Goal: Transaction & Acquisition: Purchase product/service

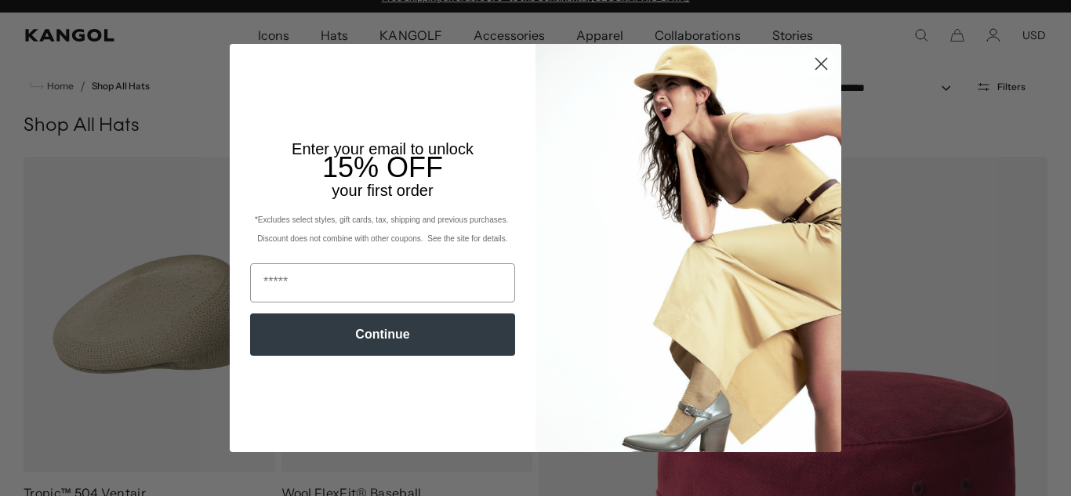
click at [822, 62] on icon "Close dialog" at bounding box center [821, 64] width 11 height 11
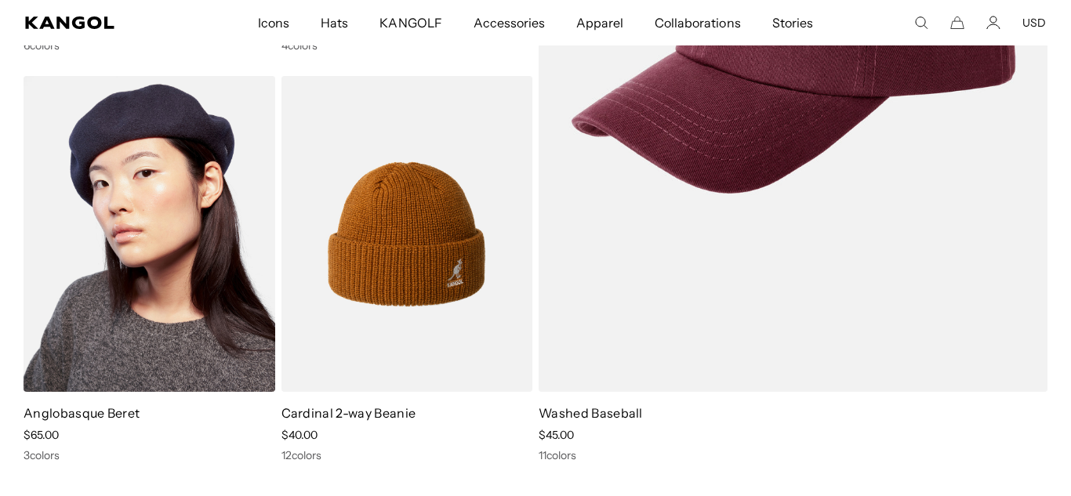
click at [158, 325] on img at bounding box center [150, 233] width 252 height 315
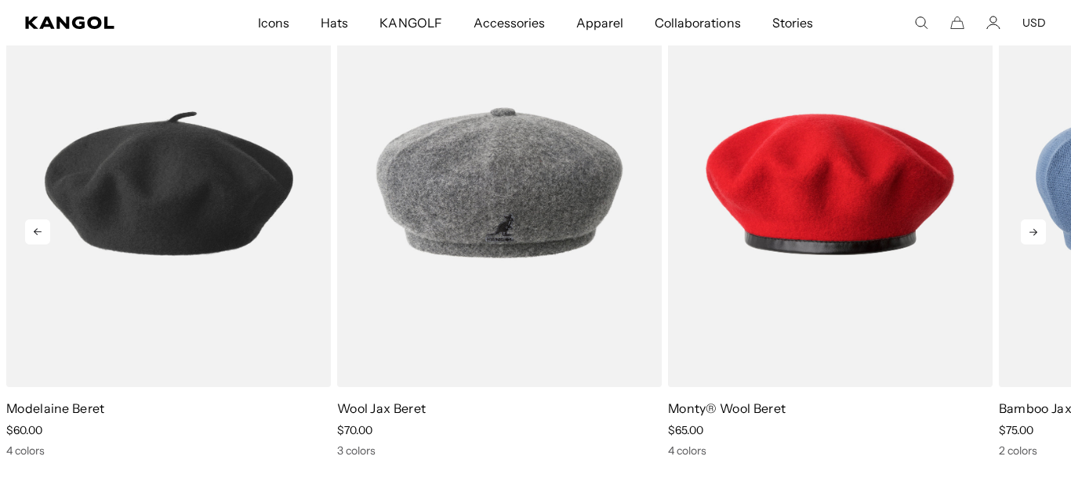
click at [1034, 230] on icon at bounding box center [1033, 231] width 25 height 25
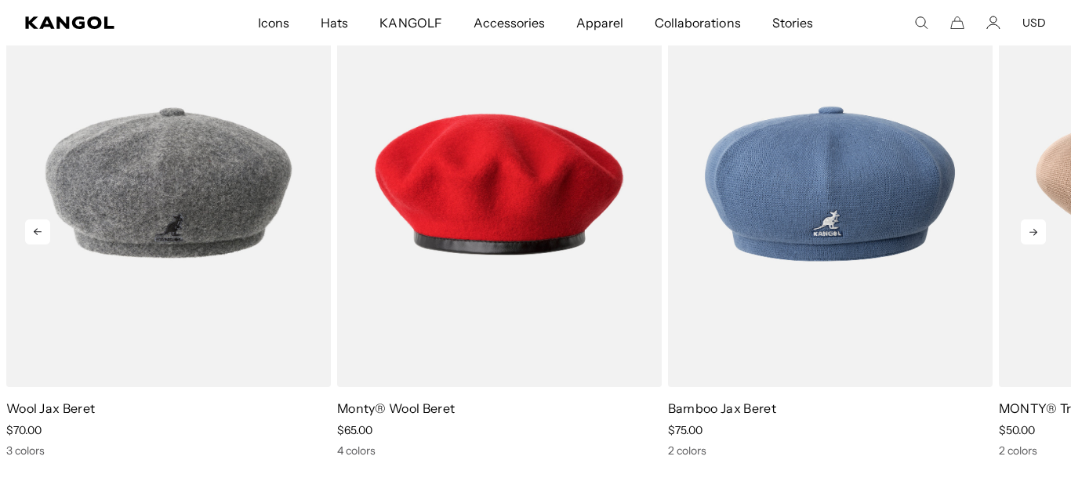
scroll to position [0, 323]
click at [1034, 230] on icon at bounding box center [1033, 231] width 25 height 25
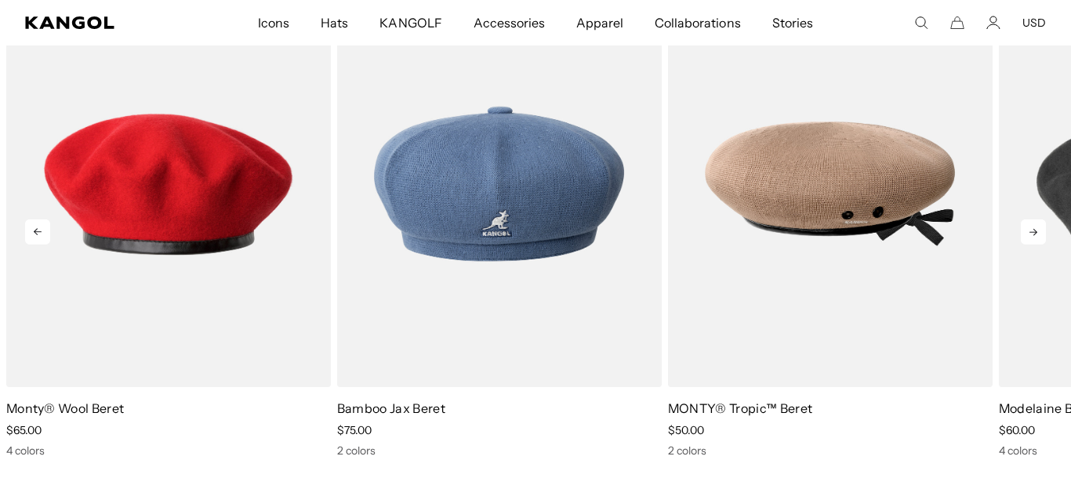
click at [1034, 230] on icon at bounding box center [1033, 231] width 25 height 25
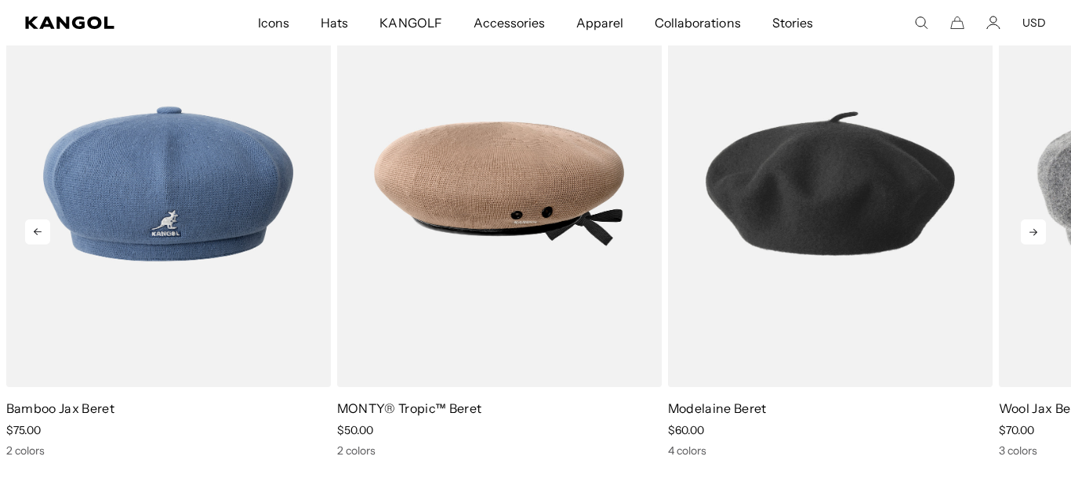
scroll to position [0, 0]
click at [1036, 238] on icon at bounding box center [1033, 231] width 25 height 25
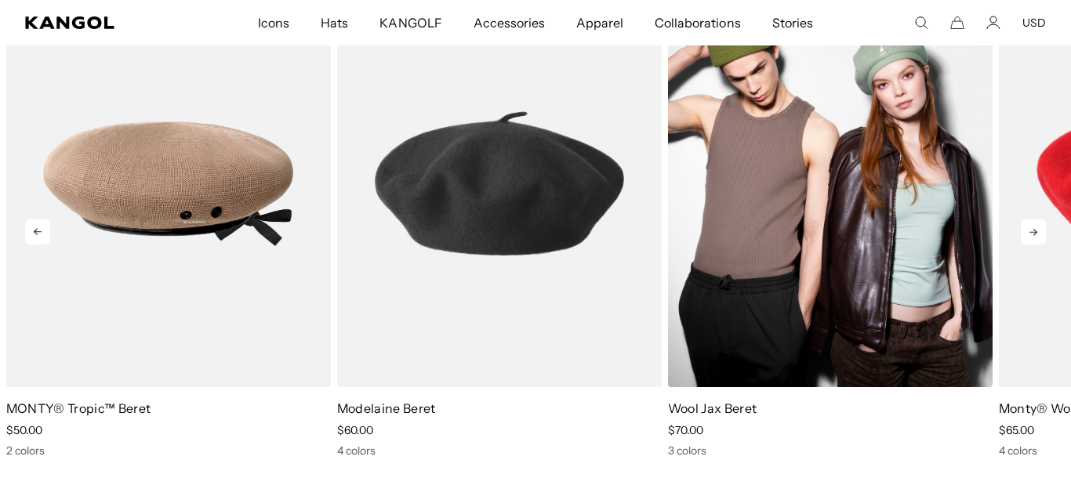
scroll to position [0, 323]
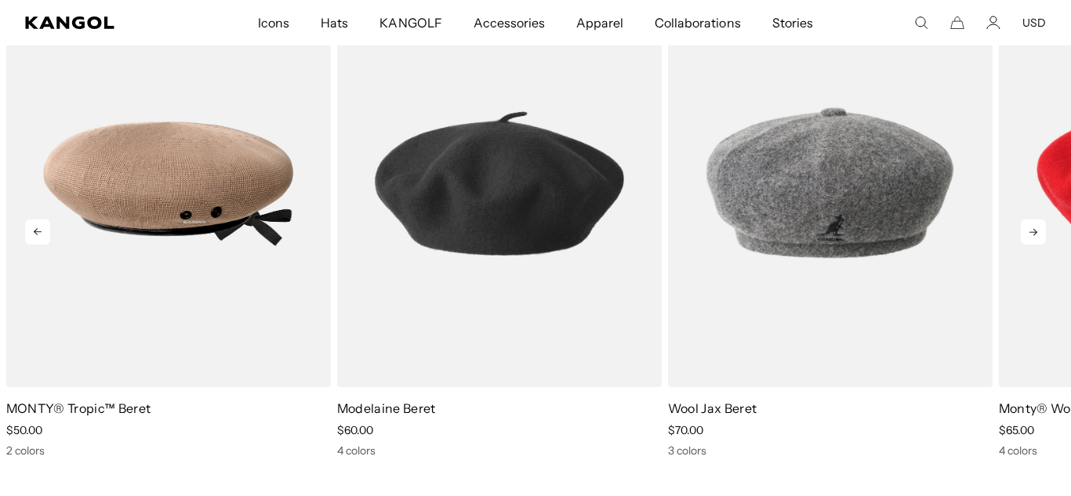
click at [1035, 238] on icon at bounding box center [1033, 231] width 25 height 25
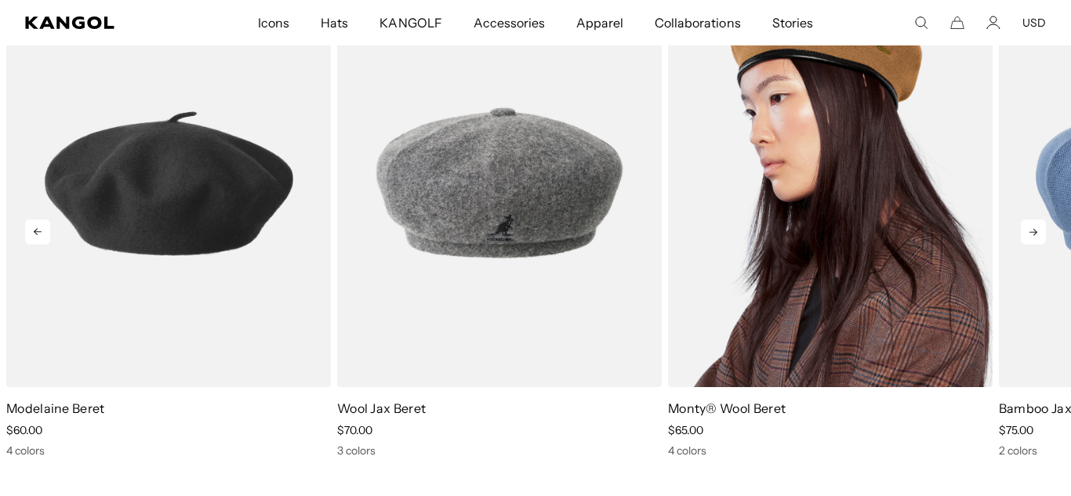
scroll to position [0, 0]
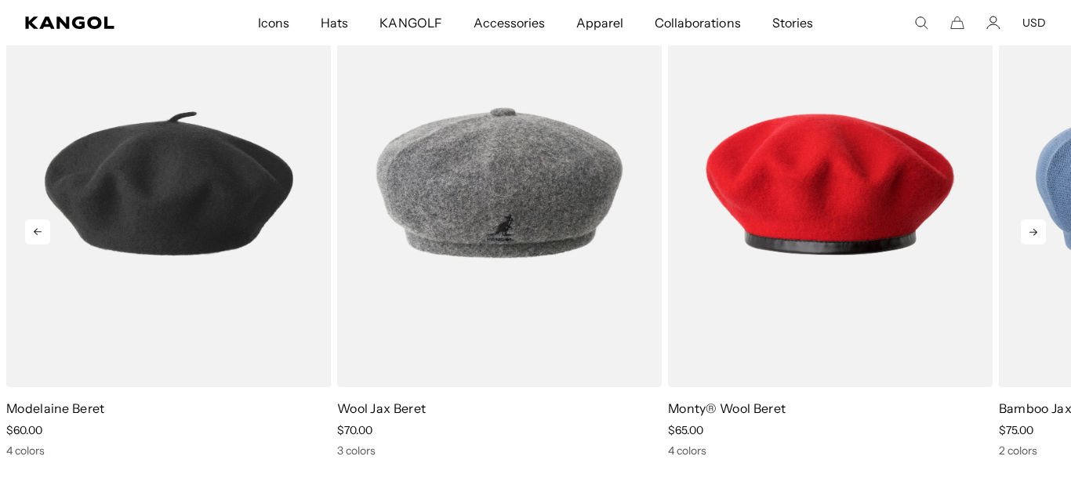
click at [1034, 235] on icon at bounding box center [1033, 231] width 25 height 25
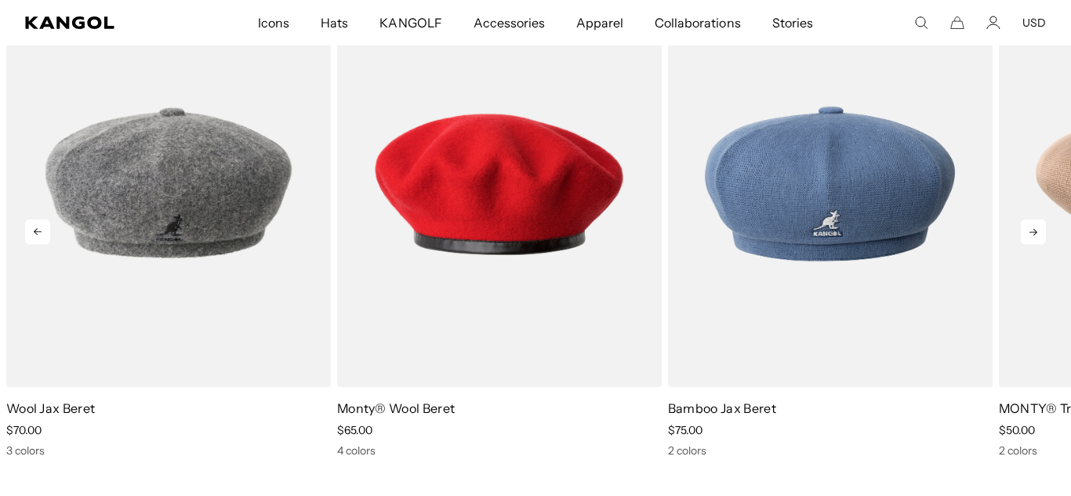
click at [1034, 234] on icon at bounding box center [1033, 232] width 8 height 7
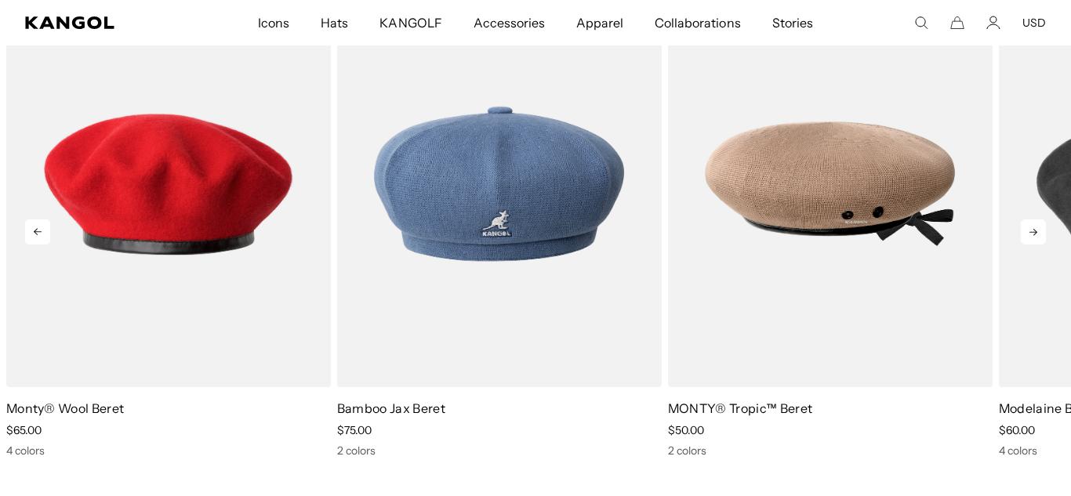
click at [1034, 234] on icon at bounding box center [1033, 232] width 8 height 7
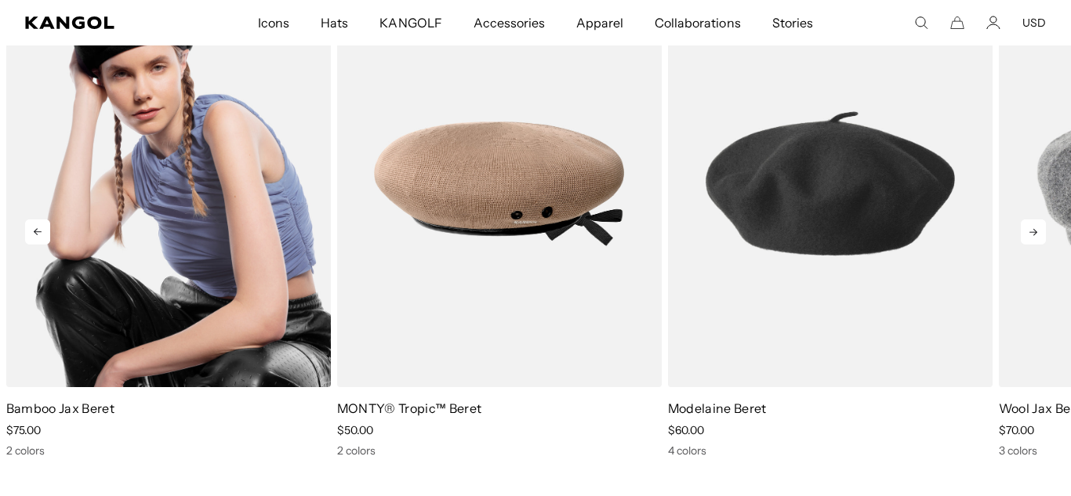
scroll to position [0, 323]
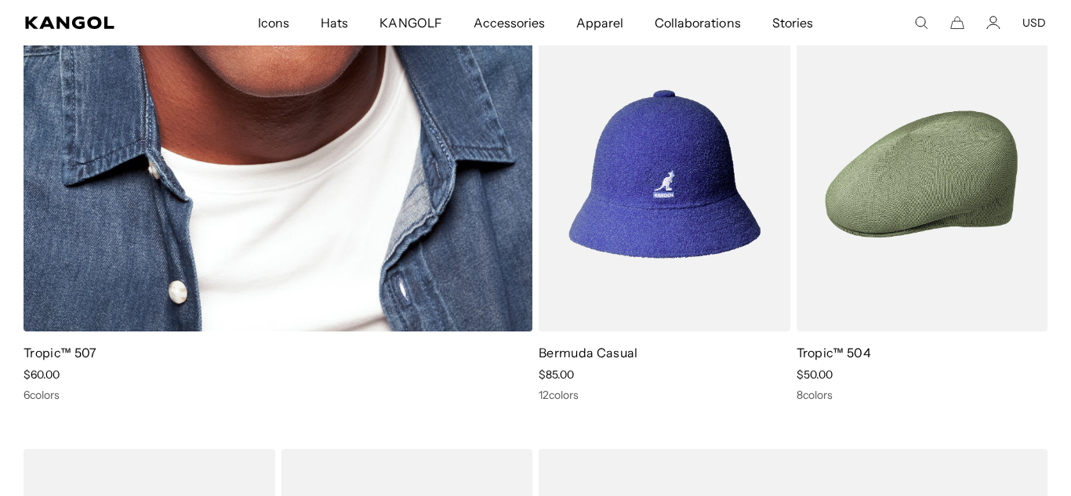
scroll to position [1554, 0]
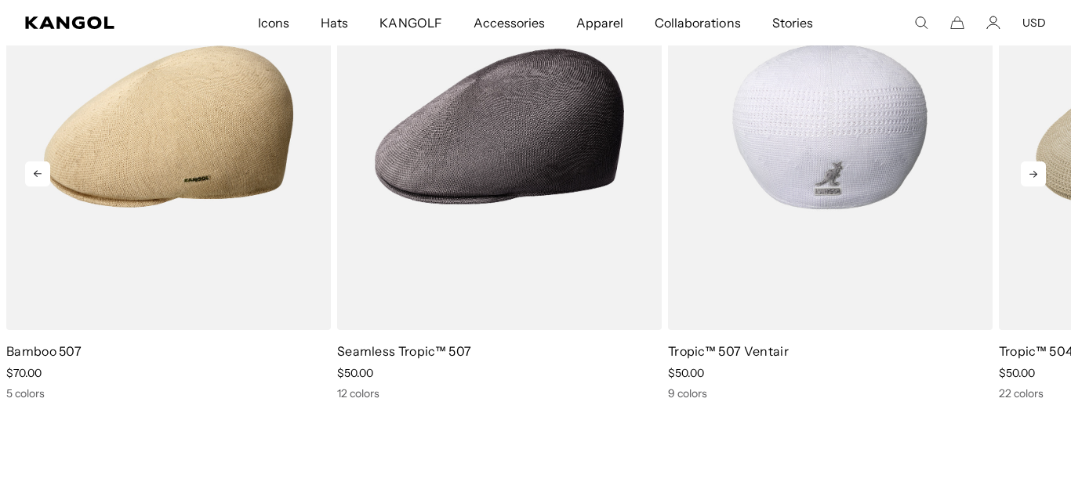
scroll to position [0, 323]
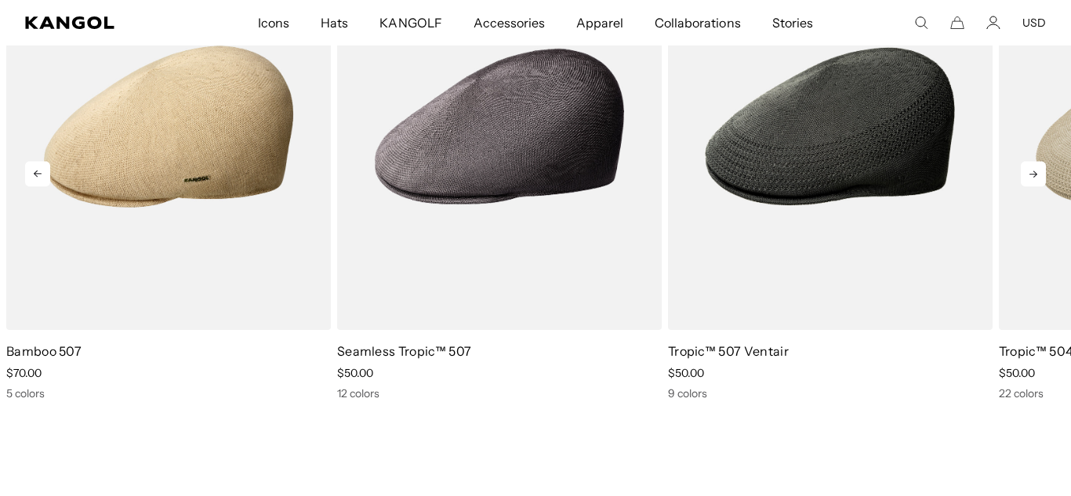
click at [1034, 177] on icon at bounding box center [1033, 173] width 25 height 25
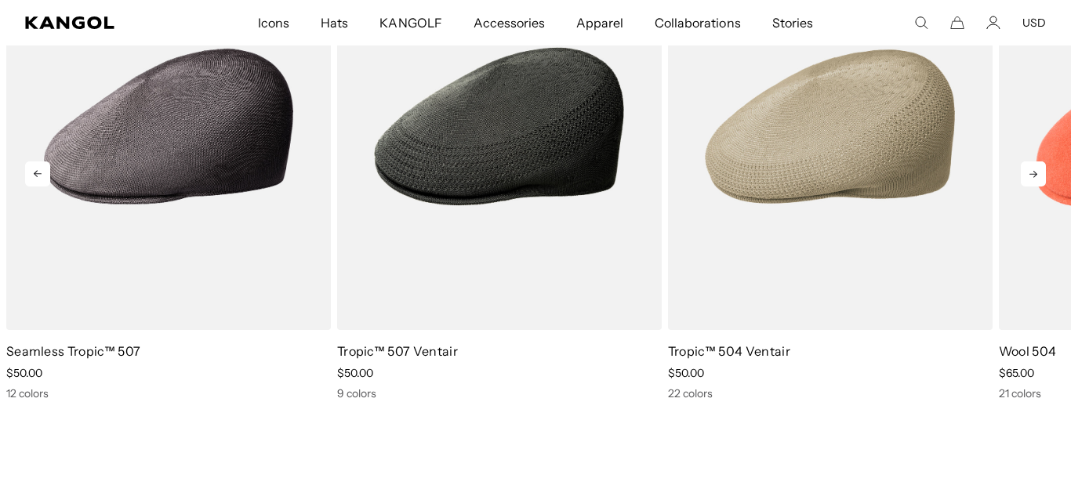
click at [1034, 177] on icon at bounding box center [1033, 173] width 25 height 25
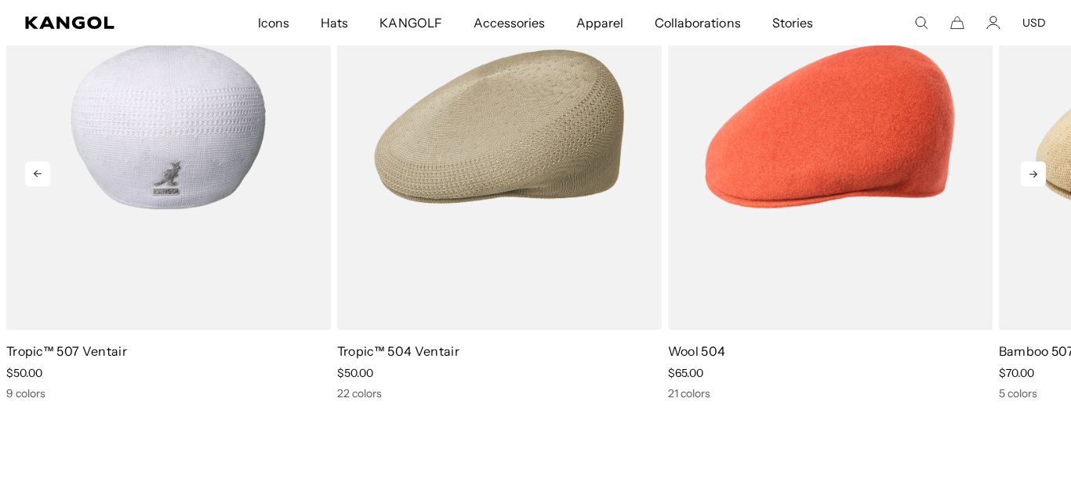
click at [111, 166] on img "3 of 5" at bounding box center [168, 127] width 325 height 408
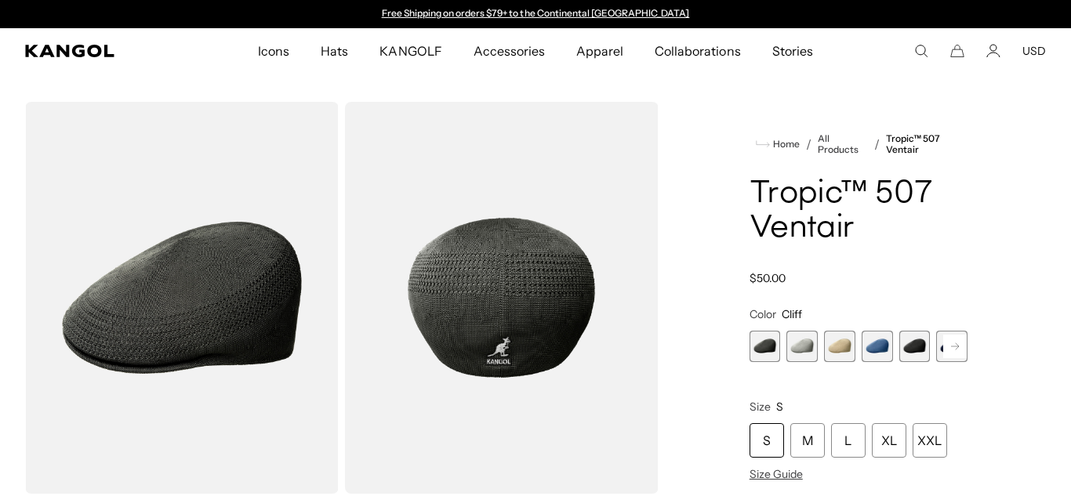
click at [510, 283] on img "Gallery Viewer" at bounding box center [502, 298] width 314 height 392
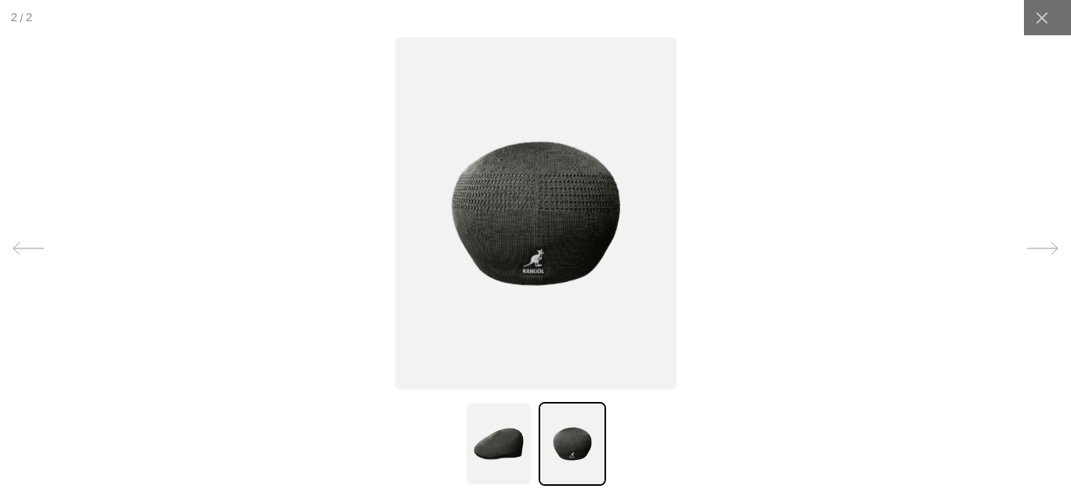
scroll to position [0, 323]
click at [1053, 254] on icon at bounding box center [1042, 248] width 31 height 31
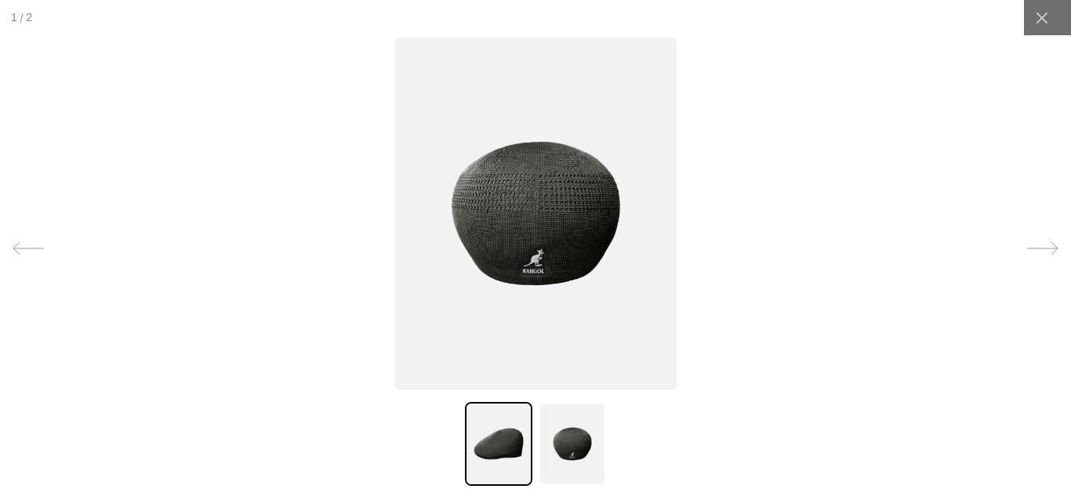
scroll to position [0, 0]
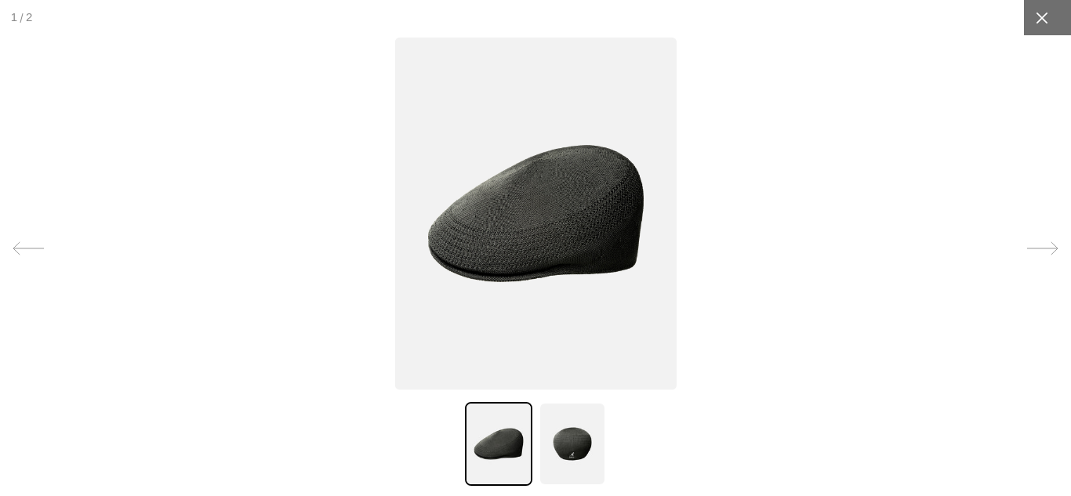
click at [1040, 17] on icon at bounding box center [1042, 18] width 16 height 16
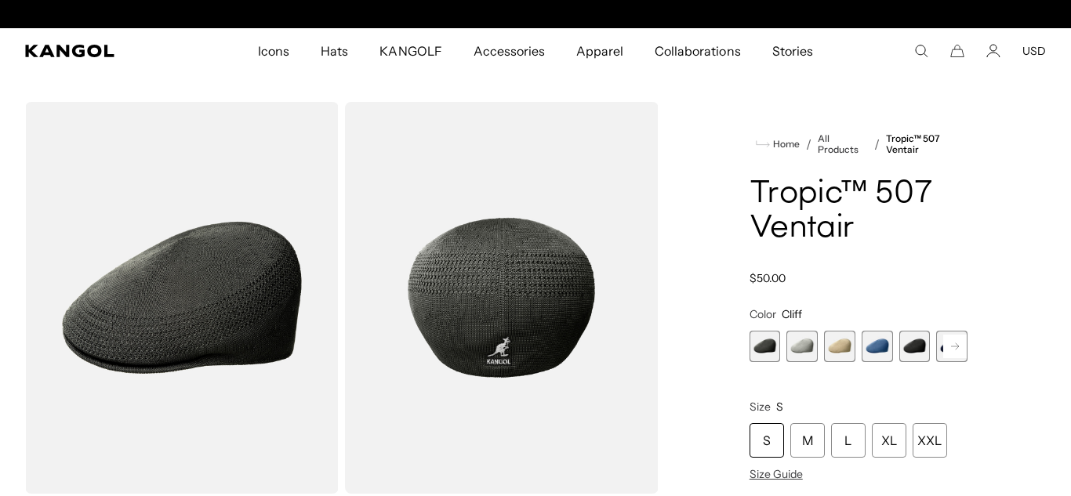
scroll to position [0, 323]
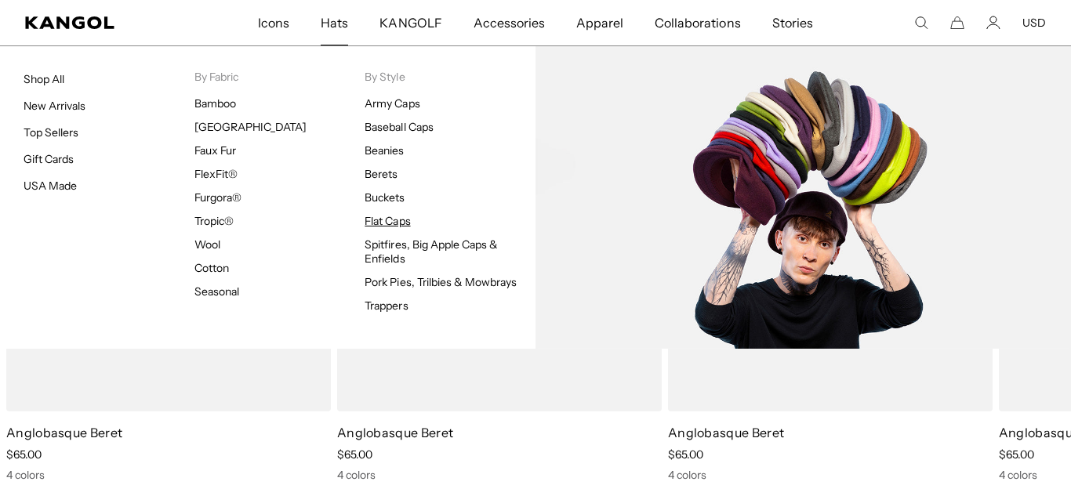
click at [381, 221] on link "Flat Caps" at bounding box center [387, 221] width 45 height 14
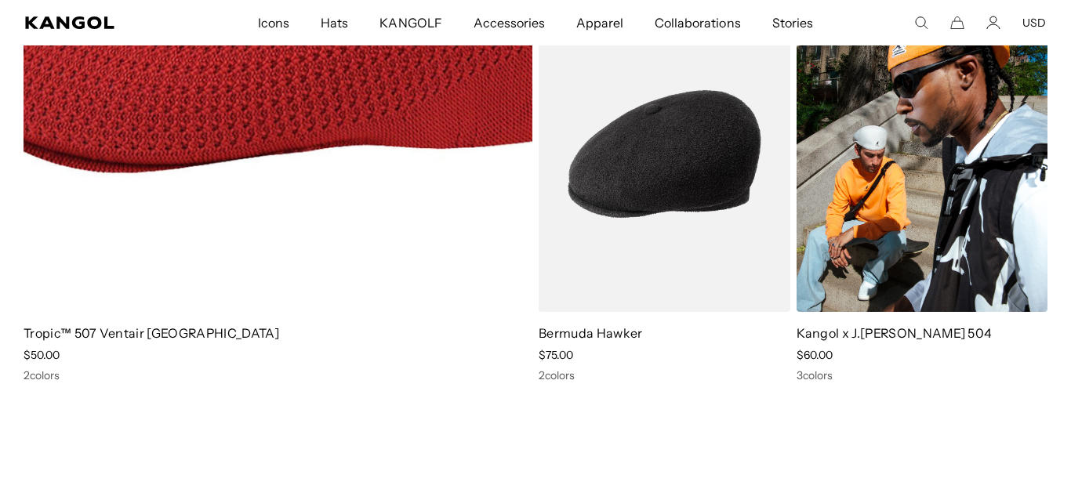
click at [947, 180] on img at bounding box center [922, 153] width 252 height 315
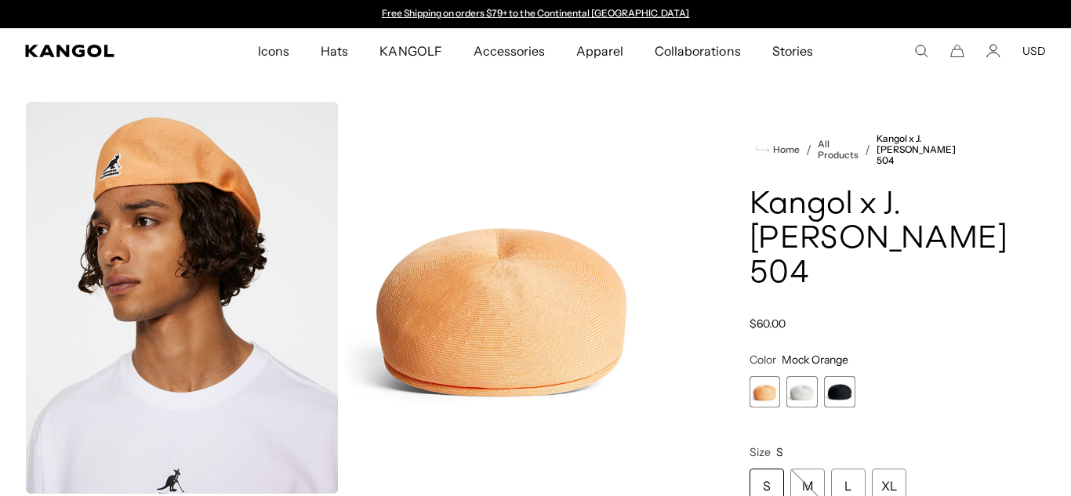
scroll to position [0, 323]
click at [800, 383] on span "2 of 3" at bounding box center [801, 391] width 31 height 31
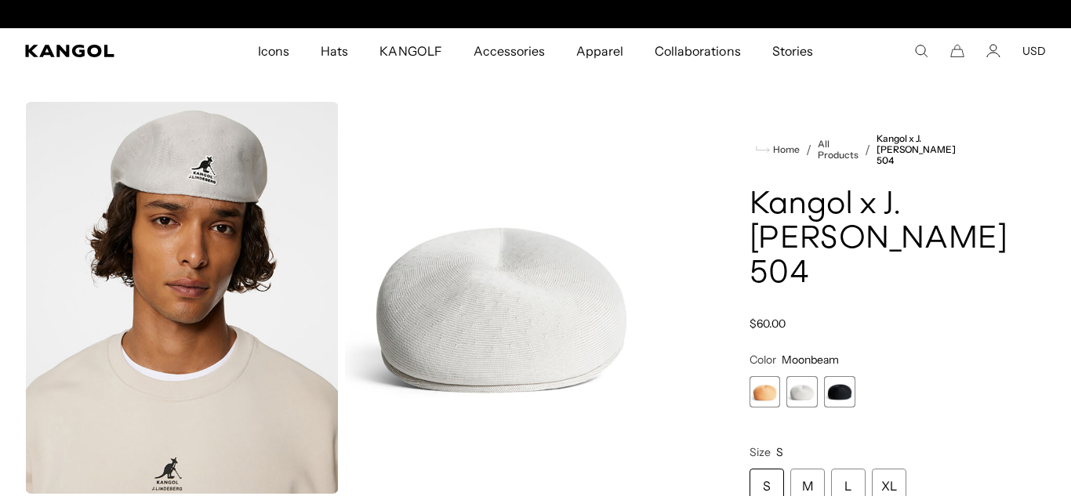
scroll to position [0, 323]
click at [197, 172] on img "Gallery Viewer" at bounding box center [182, 298] width 314 height 392
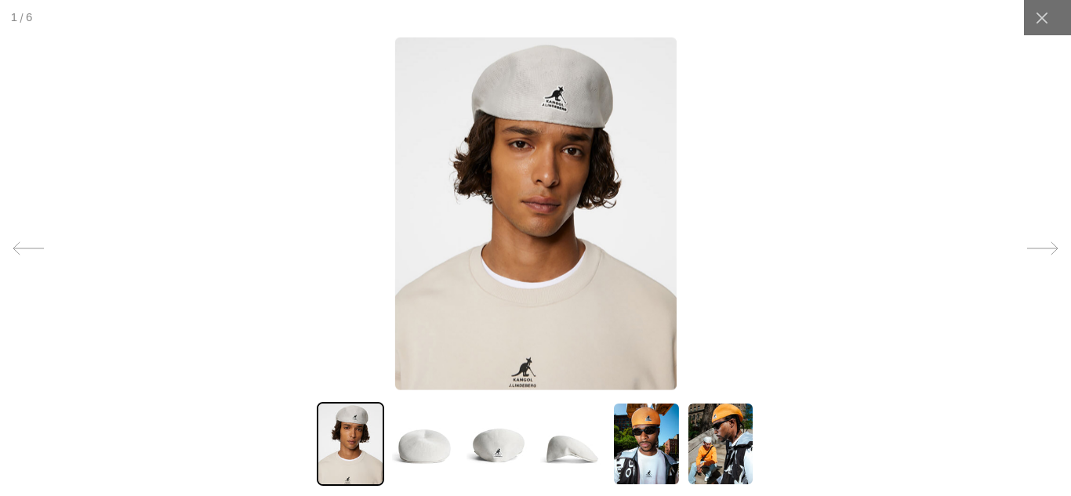
click at [1040, 239] on icon at bounding box center [1042, 248] width 31 height 31
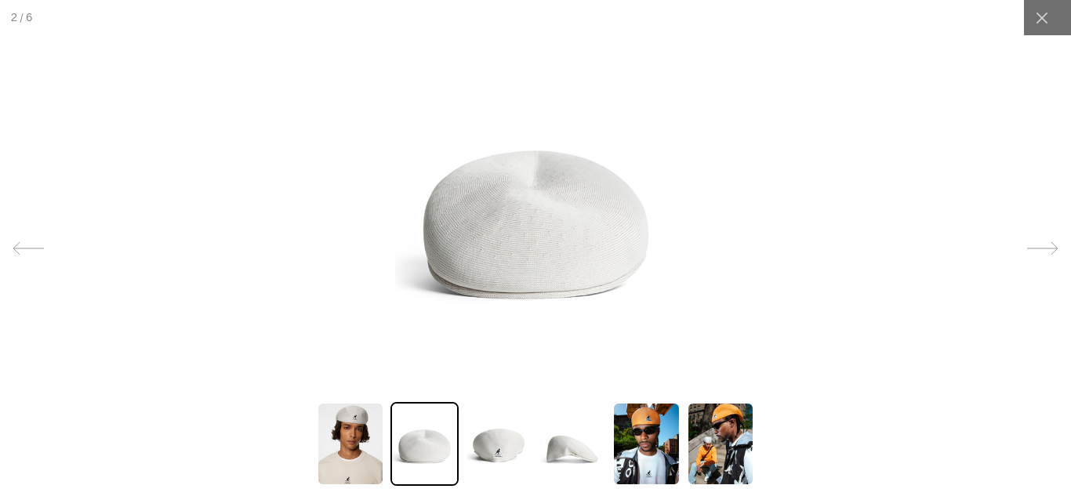
scroll to position [0, 0]
click at [1041, 251] on icon at bounding box center [1042, 248] width 31 height 31
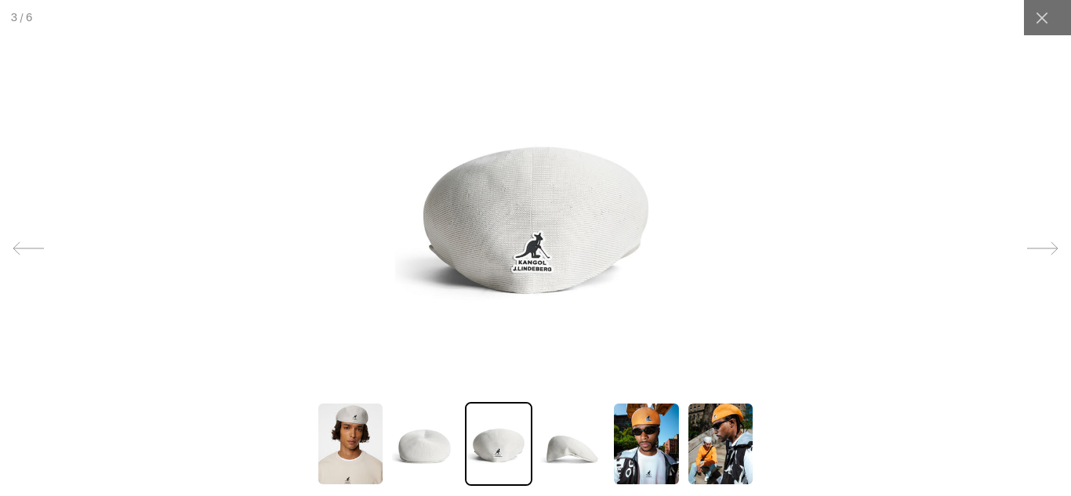
scroll to position [0, 323]
click at [1041, 251] on icon at bounding box center [1042, 248] width 31 height 31
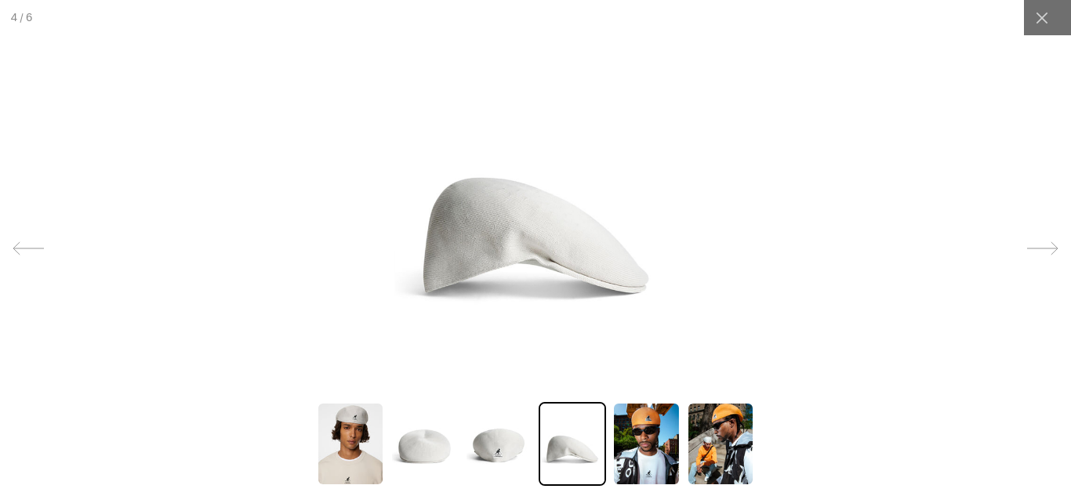
scroll to position [0, 0]
click at [1041, 251] on icon at bounding box center [1042, 248] width 31 height 31
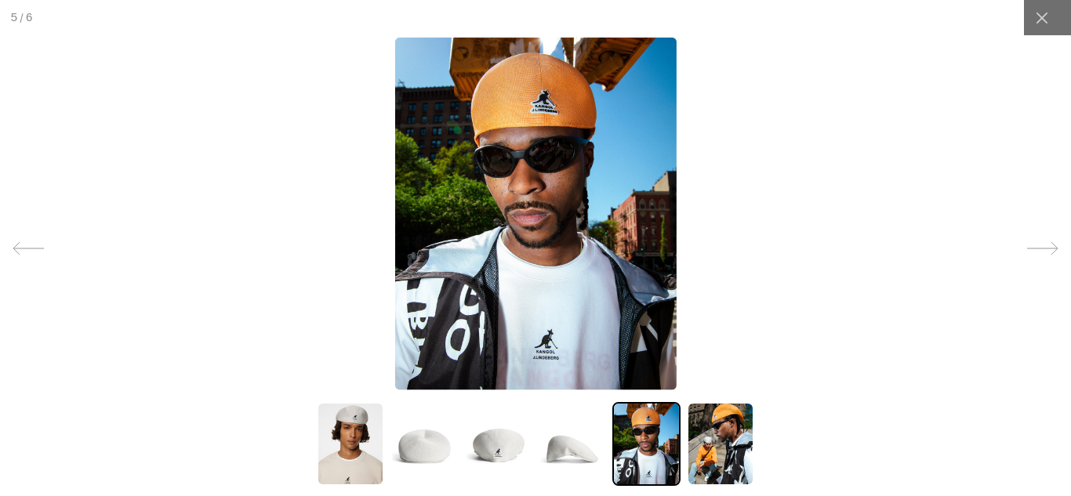
scroll to position [0, 323]
click at [1041, 251] on icon at bounding box center [1042, 248] width 31 height 31
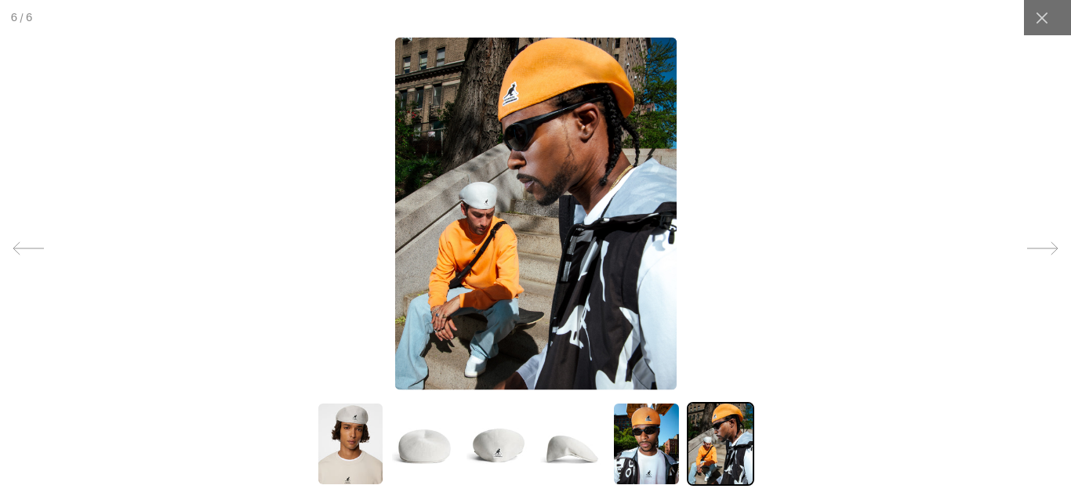
scroll to position [0, 0]
click at [1041, 251] on icon at bounding box center [1042, 248] width 31 height 31
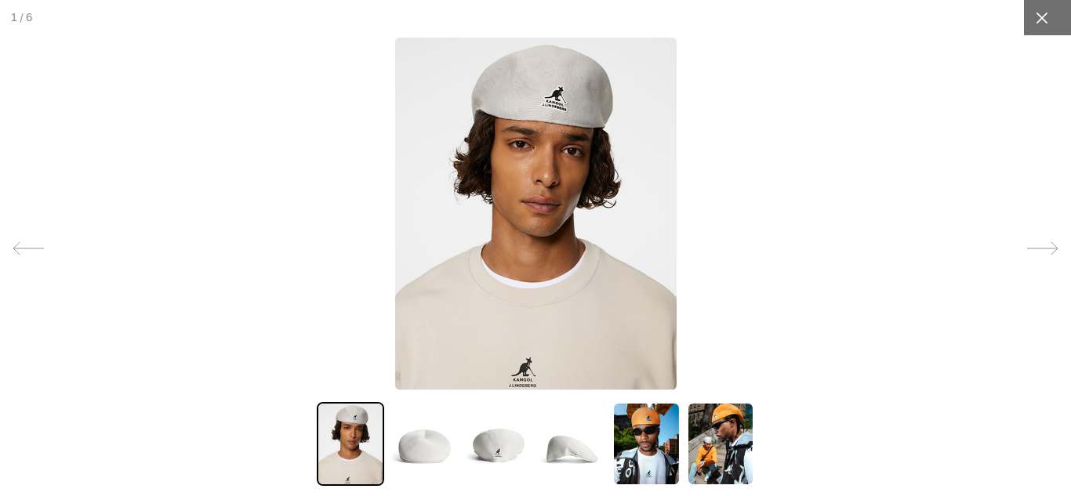
click at [1043, 20] on icon at bounding box center [1042, 18] width 16 height 16
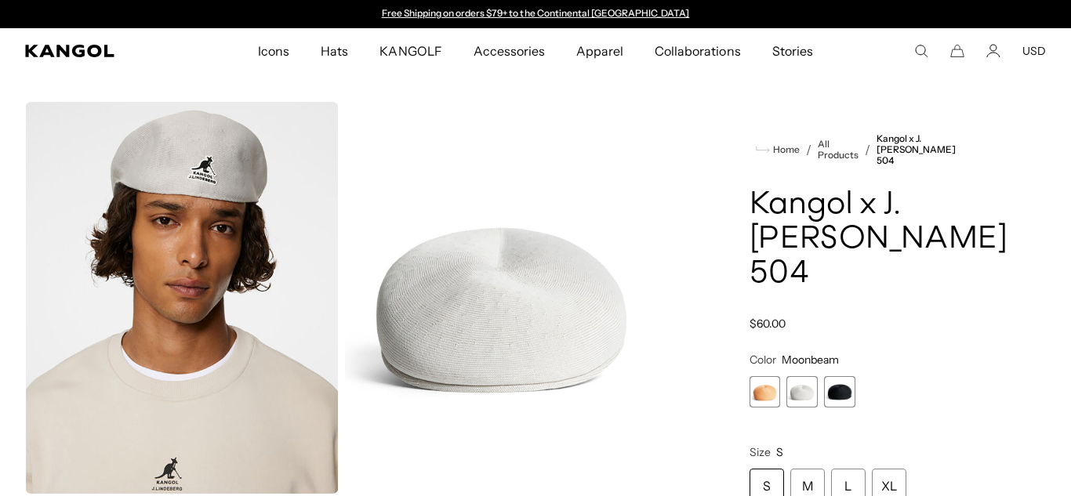
click at [836, 382] on span "3 of 3" at bounding box center [839, 391] width 31 height 31
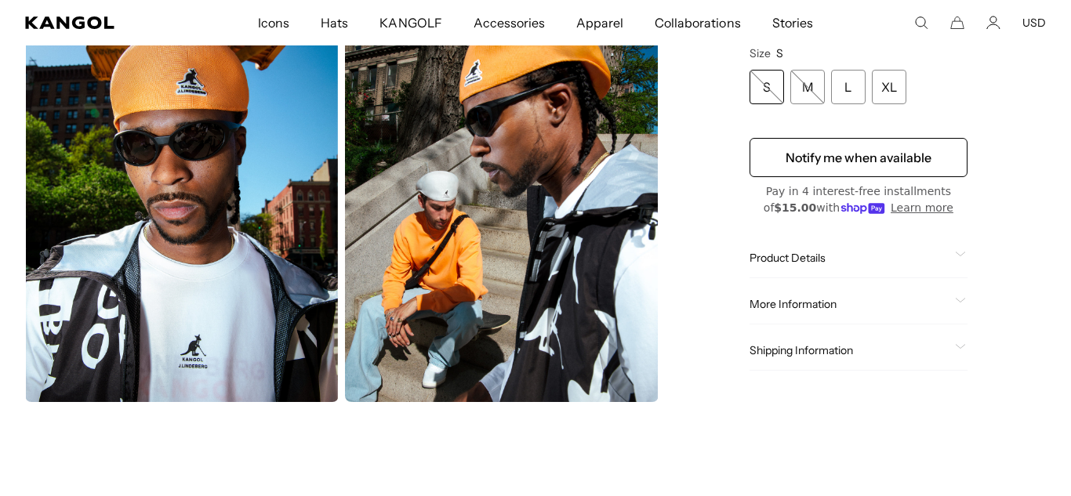
click at [892, 212] on button "Learn more" at bounding box center [922, 208] width 63 height 16
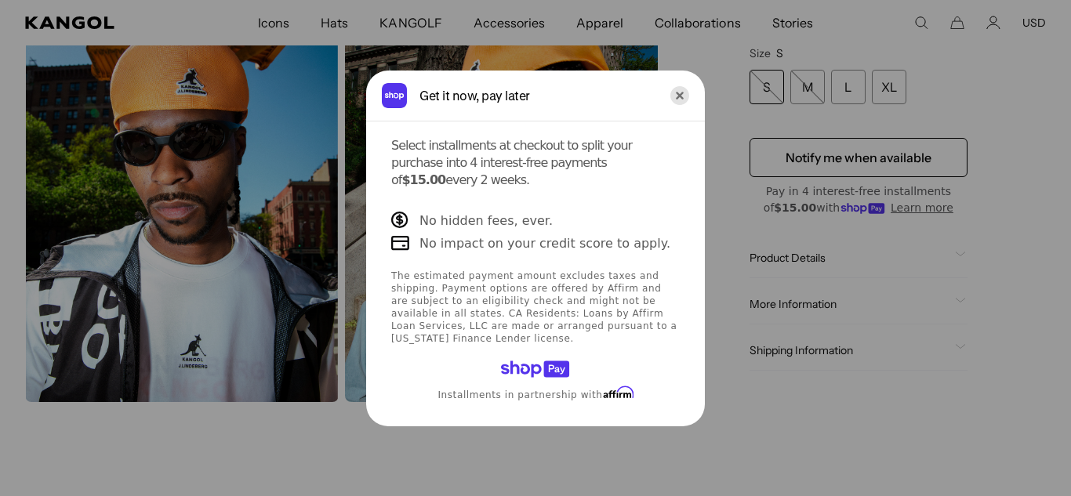
scroll to position [0, 323]
click at [676, 105] on icon "Close" at bounding box center [679, 95] width 19 height 19
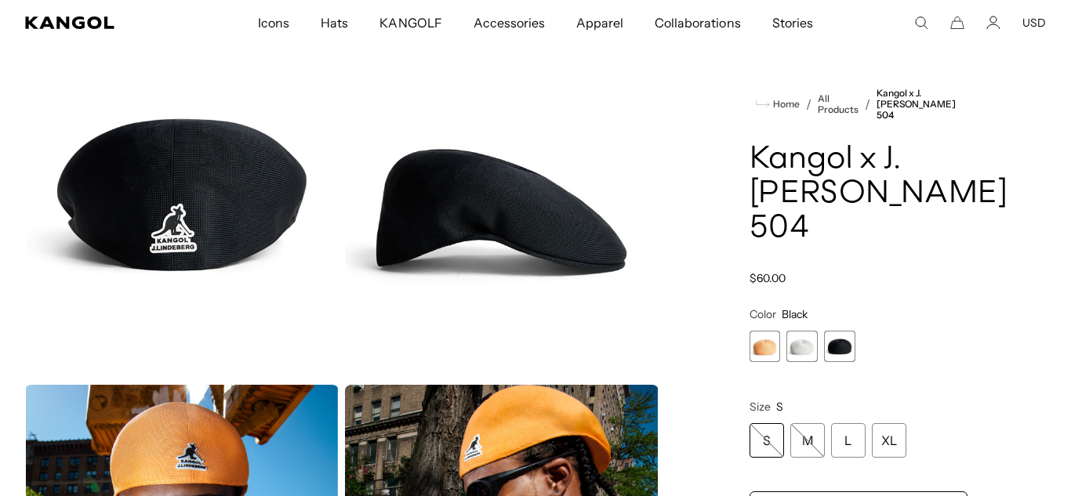
scroll to position [0, 0]
click at [799, 337] on span "2 of 3" at bounding box center [801, 346] width 31 height 31
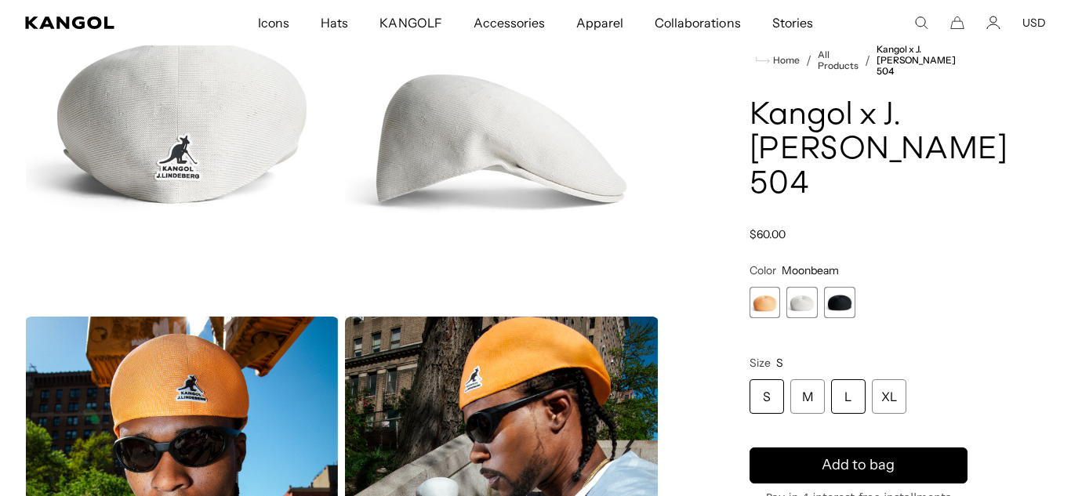
scroll to position [0, 323]
click at [850, 398] on div "L" at bounding box center [848, 396] width 34 height 34
